Goal: Information Seeking & Learning: Find specific fact

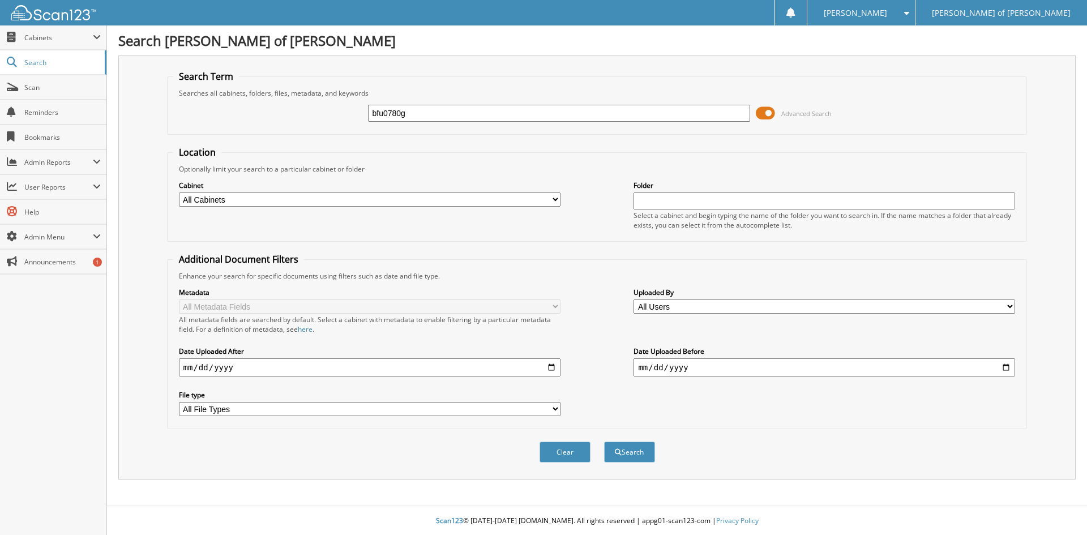
type input "bfu0780g"
click at [604, 442] on button "Search" at bounding box center [629, 452] width 51 height 21
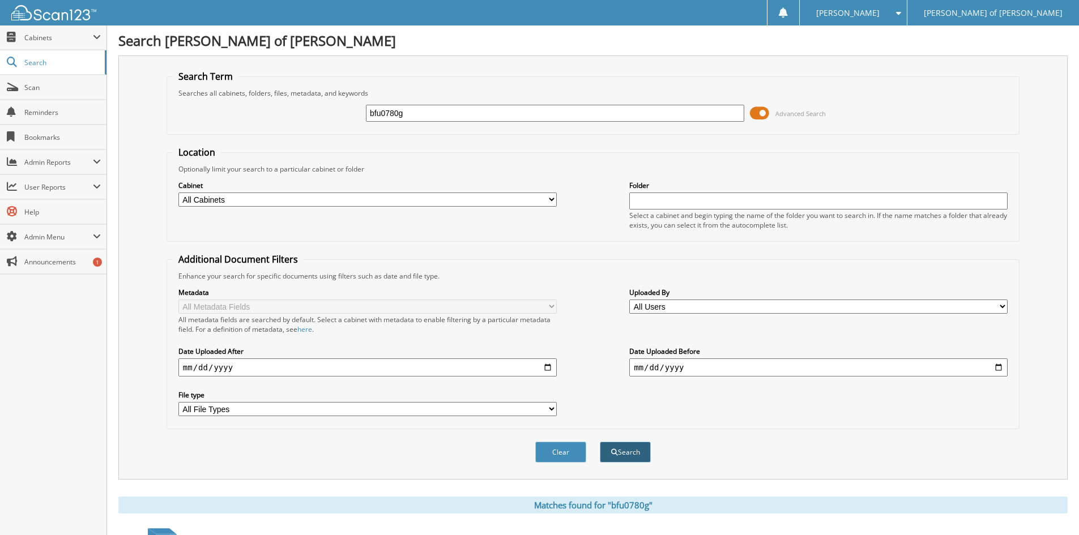
click at [644, 454] on button "Search" at bounding box center [625, 452] width 51 height 21
